Goal: Information Seeking & Learning: Check status

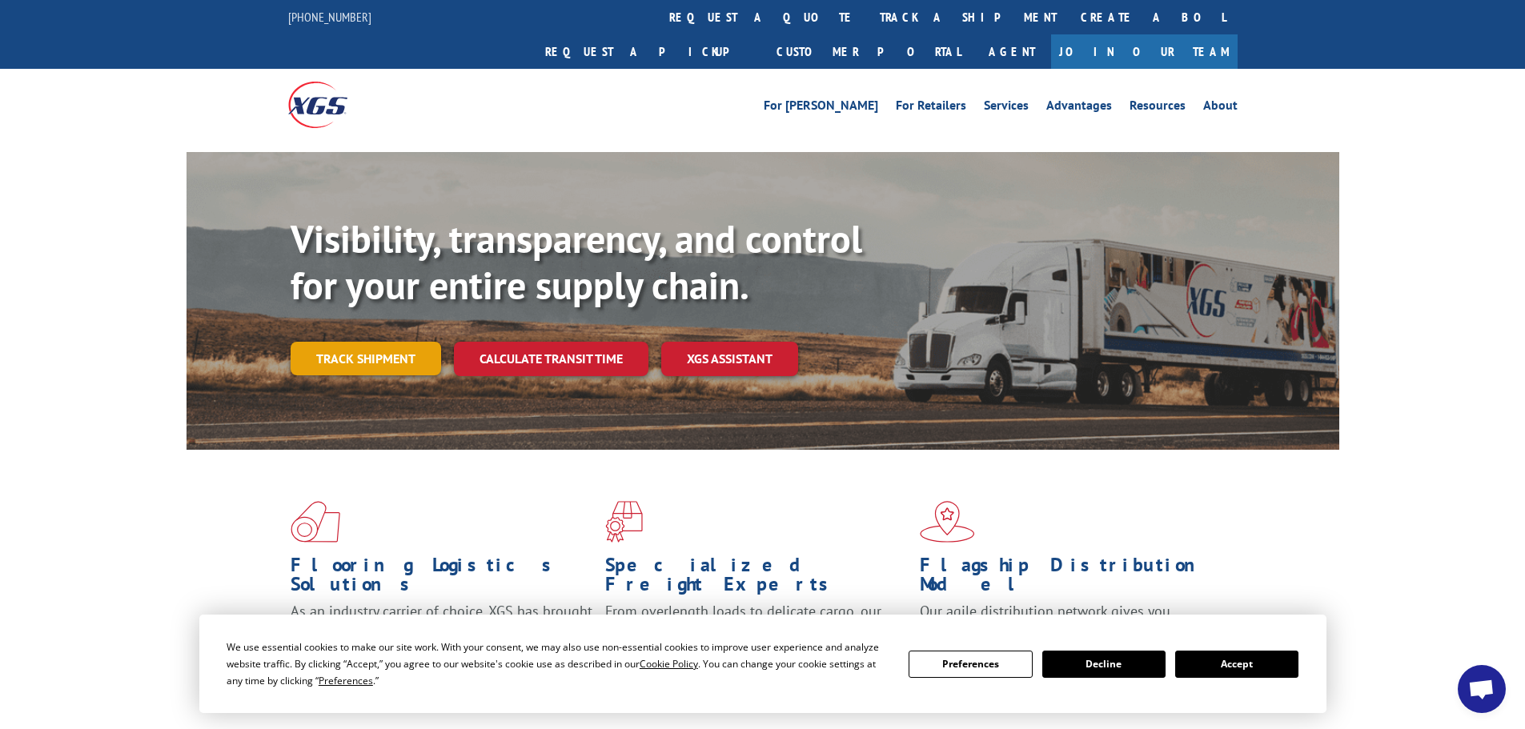
click at [382, 342] on link "Track shipment" at bounding box center [366, 359] width 150 height 34
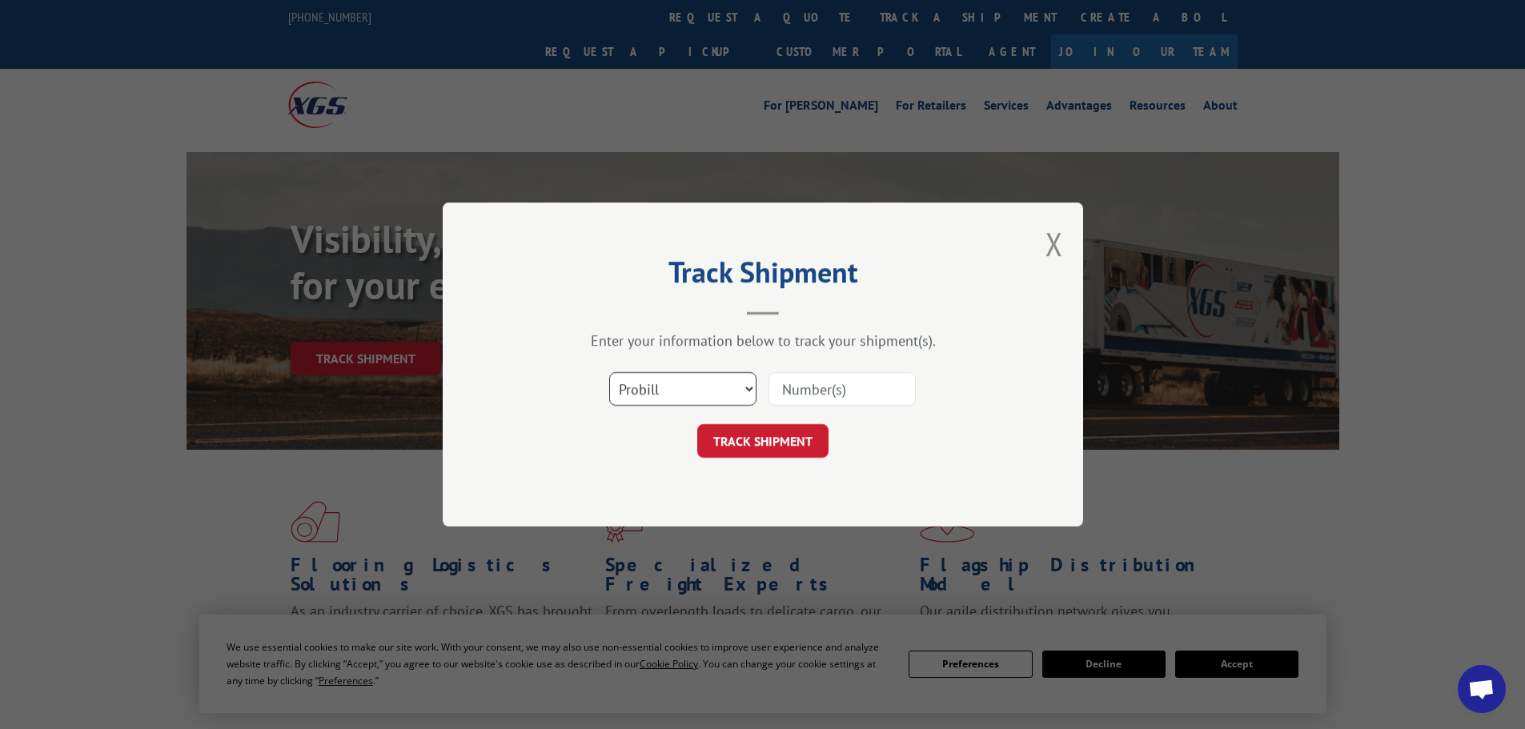
click at [662, 384] on select "Select category... Probill BOL PO" at bounding box center [682, 389] width 147 height 34
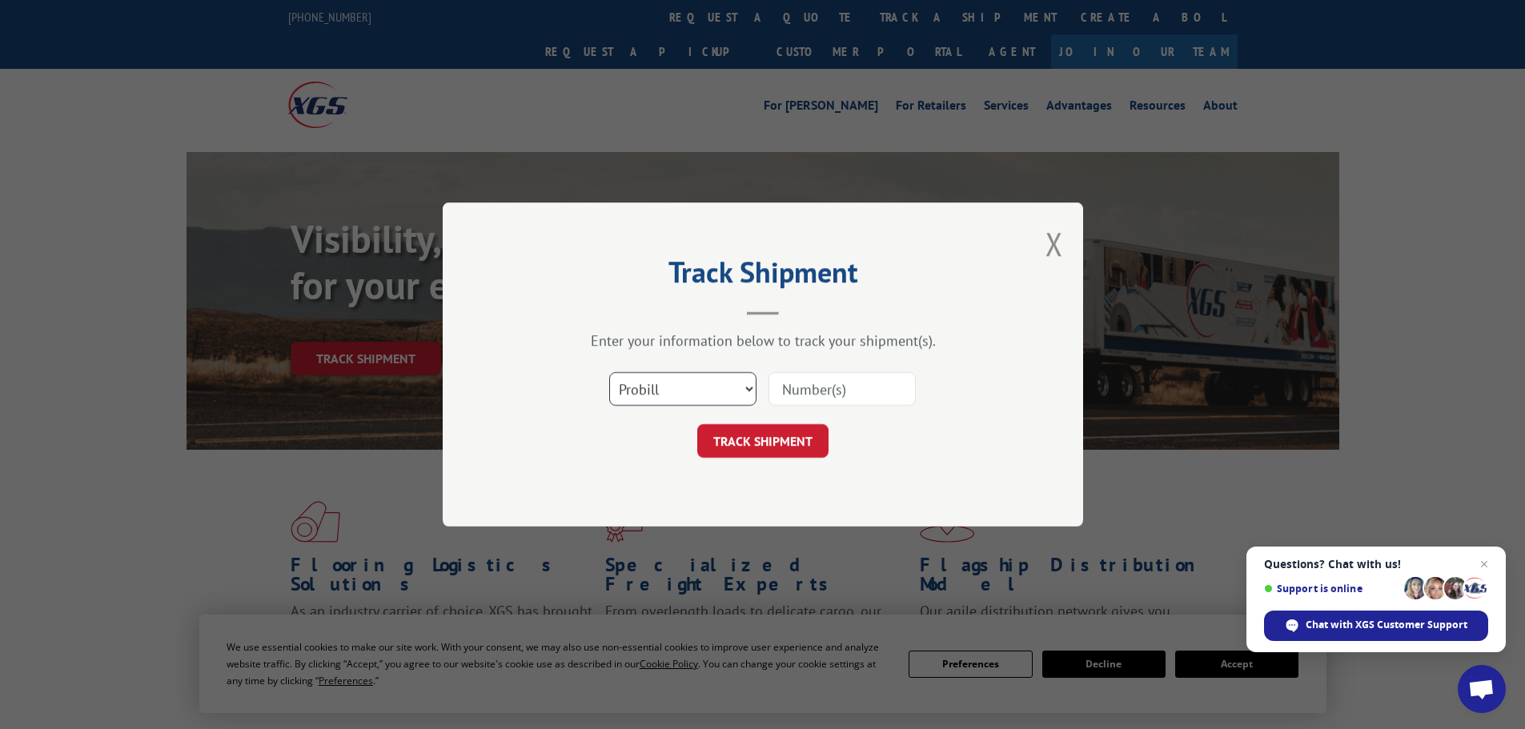
select select "bol"
click at [609, 372] on select "Select category... Probill BOL PO" at bounding box center [682, 389] width 147 height 34
click at [815, 391] on input at bounding box center [841, 389] width 147 height 34
paste input "7039068"
type input "7039068"
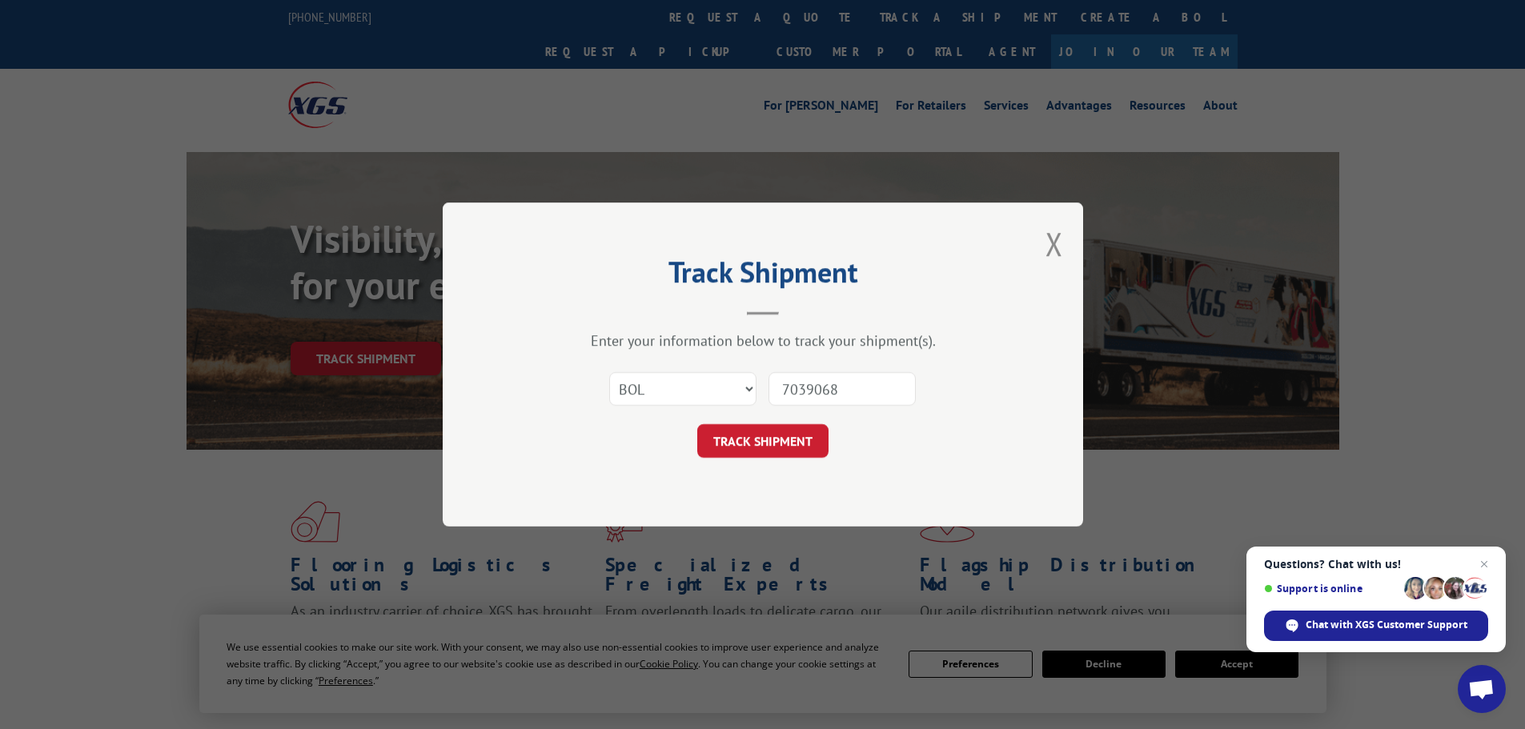
click at [770, 434] on button "TRACK SHIPMENT" at bounding box center [762, 441] width 131 height 34
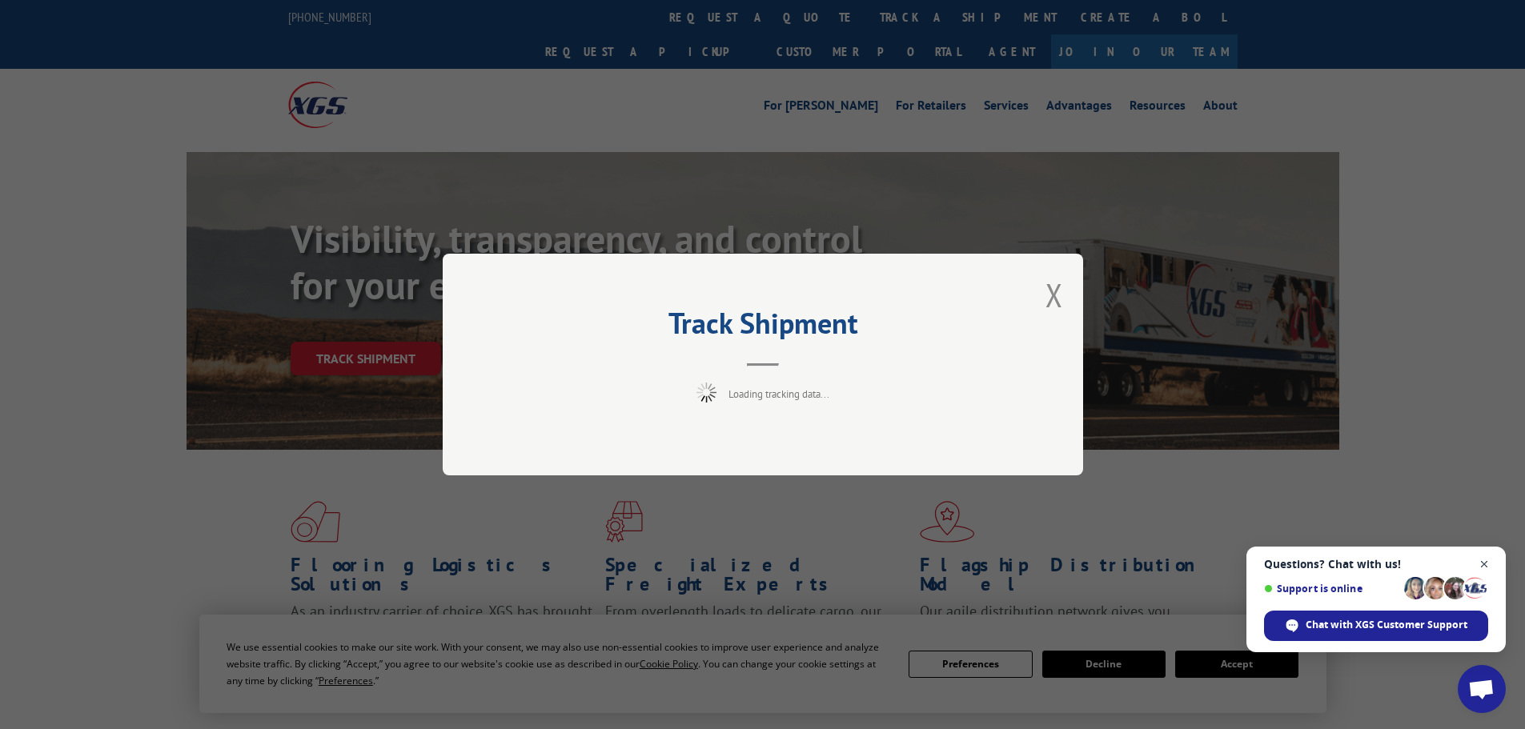
click at [1489, 559] on span "Close chat" at bounding box center [1484, 565] width 20 height 20
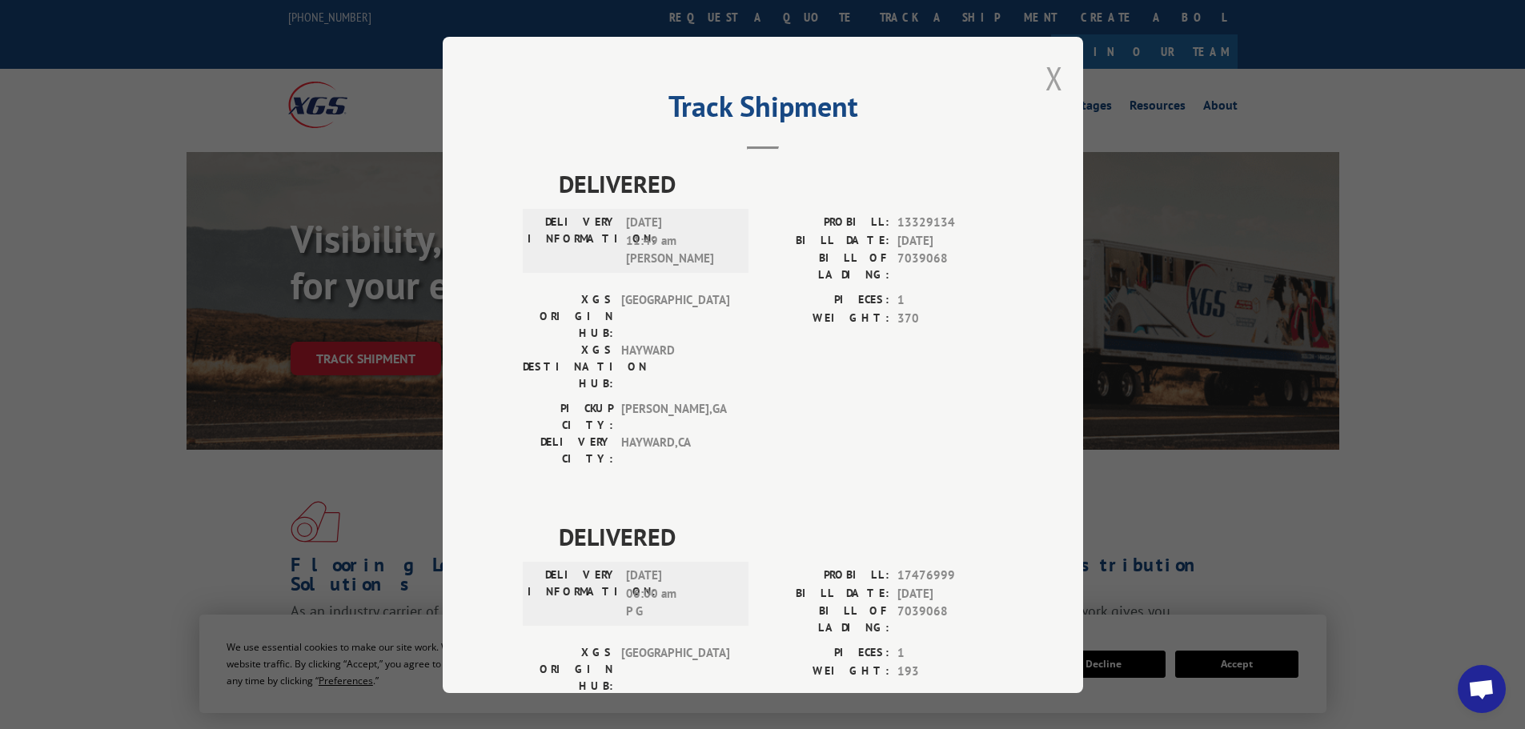
click at [1045, 85] on button "Close modal" at bounding box center [1054, 78] width 18 height 42
